Goal: Task Accomplishment & Management: Complete application form

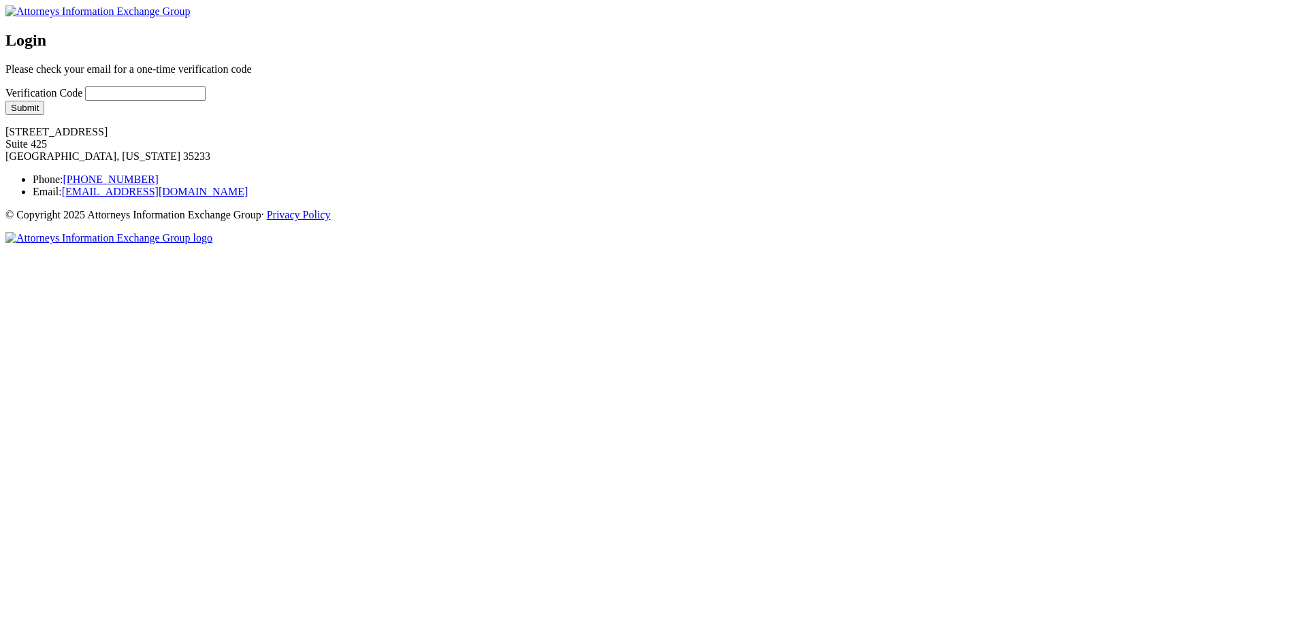
click at [206, 101] on input "Verification Code" at bounding box center [145, 93] width 120 height 14
type input "grfgre"
click at [44, 115] on button "Submit" at bounding box center [24, 108] width 39 height 14
click at [206, 101] on input "Verification Code" at bounding box center [145, 93] width 120 height 14
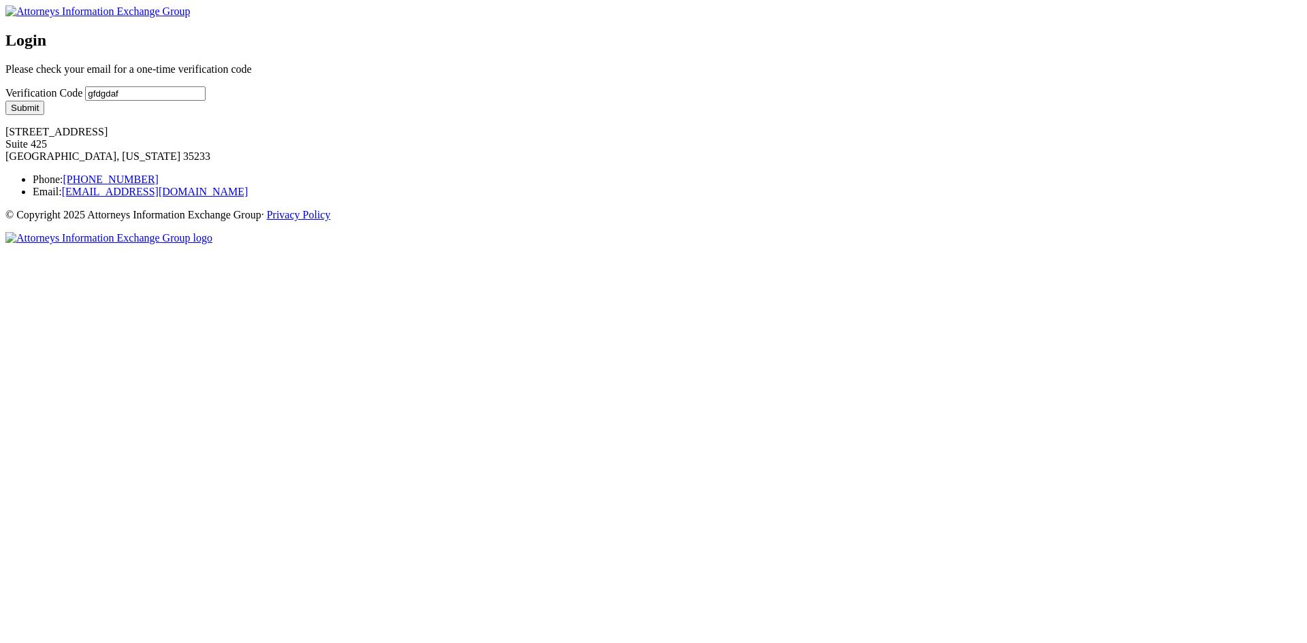
type input "gfdgdaf"
click at [44, 115] on button "Submit" at bounding box center [24, 108] width 39 height 14
